Goal: Information Seeking & Learning: Learn about a topic

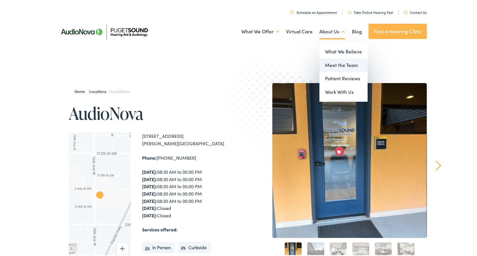
click at [333, 61] on link "Meet the Team" at bounding box center [344, 64] width 48 height 14
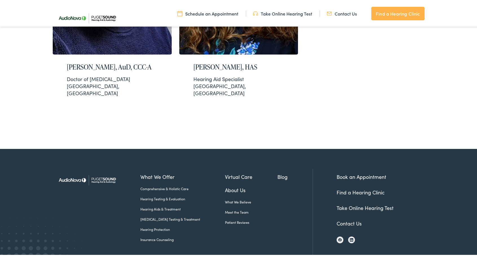
scroll to position [1218, 0]
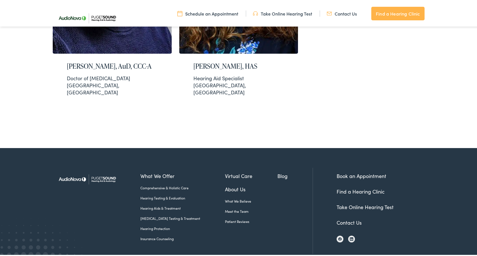
click at [358, 202] on link "Take Online Hearing Test" at bounding box center [365, 205] width 57 height 7
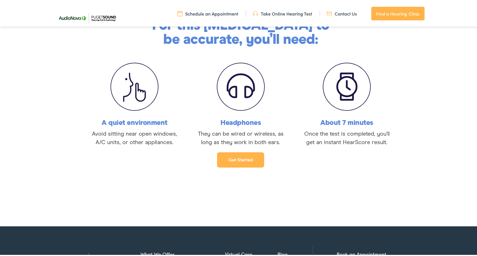
scroll to position [79, 0]
